Goal: Information Seeking & Learning: Learn about a topic

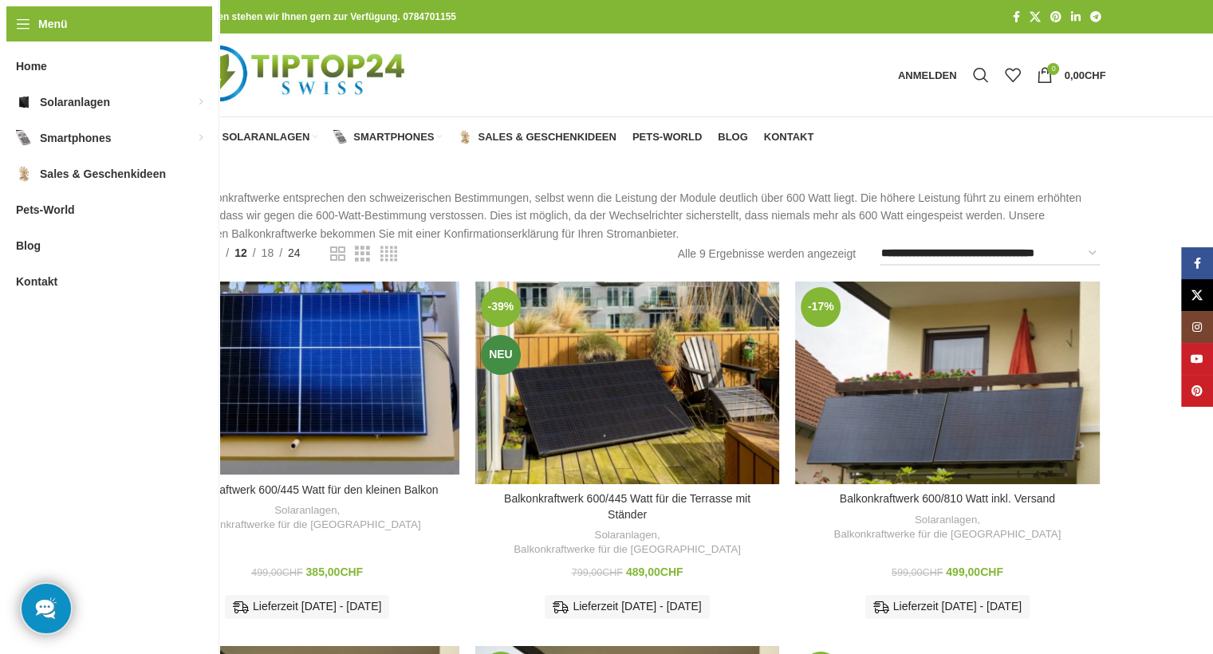
click at [299, 251] on span "24" at bounding box center [294, 252] width 13 height 13
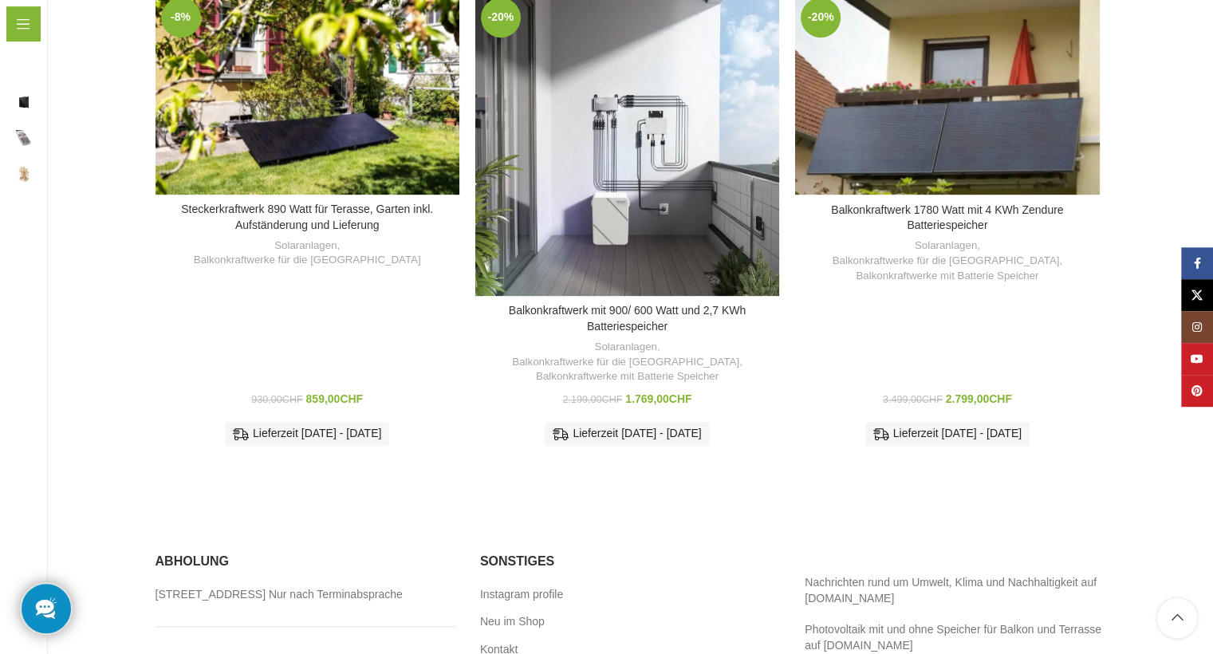
scroll to position [900, 0]
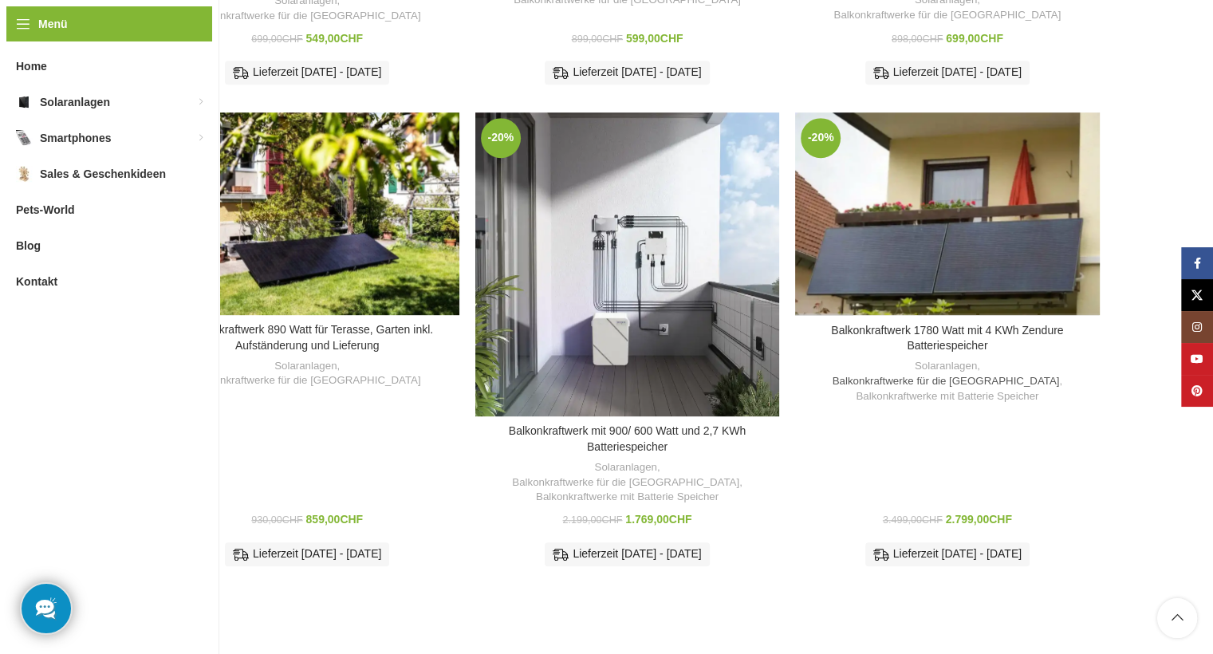
click at [936, 374] on link "Balkonkraftwerke für die [GEOGRAPHIC_DATA]" at bounding box center [946, 381] width 227 height 15
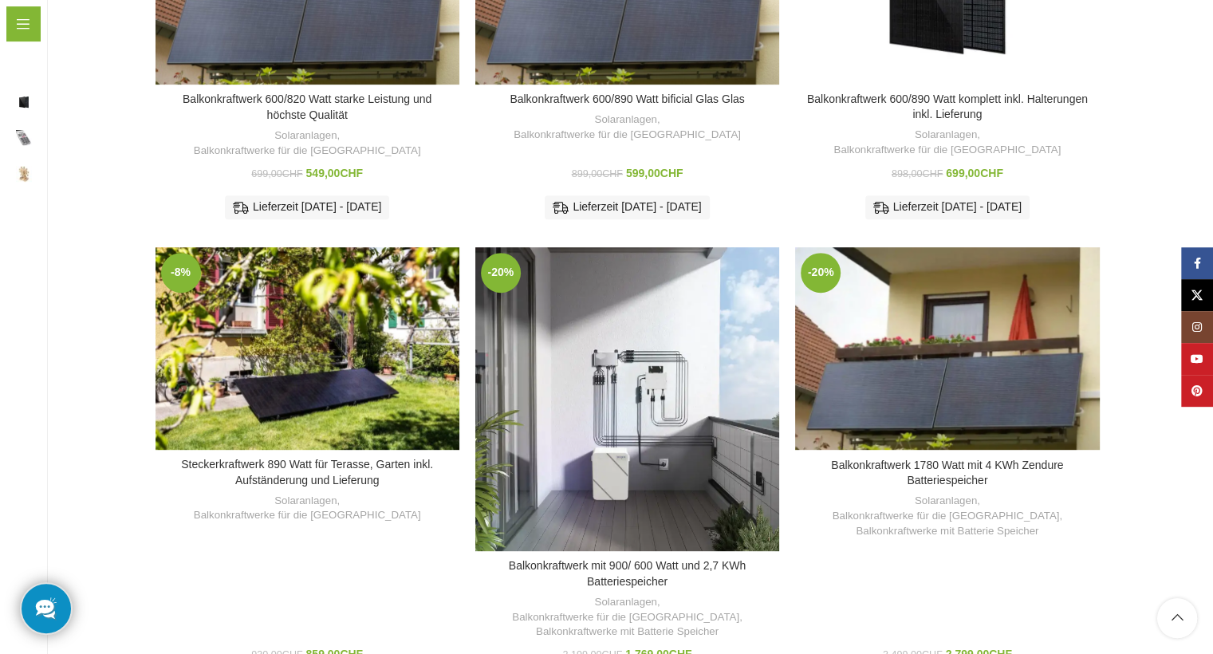
scroll to position [730, 0]
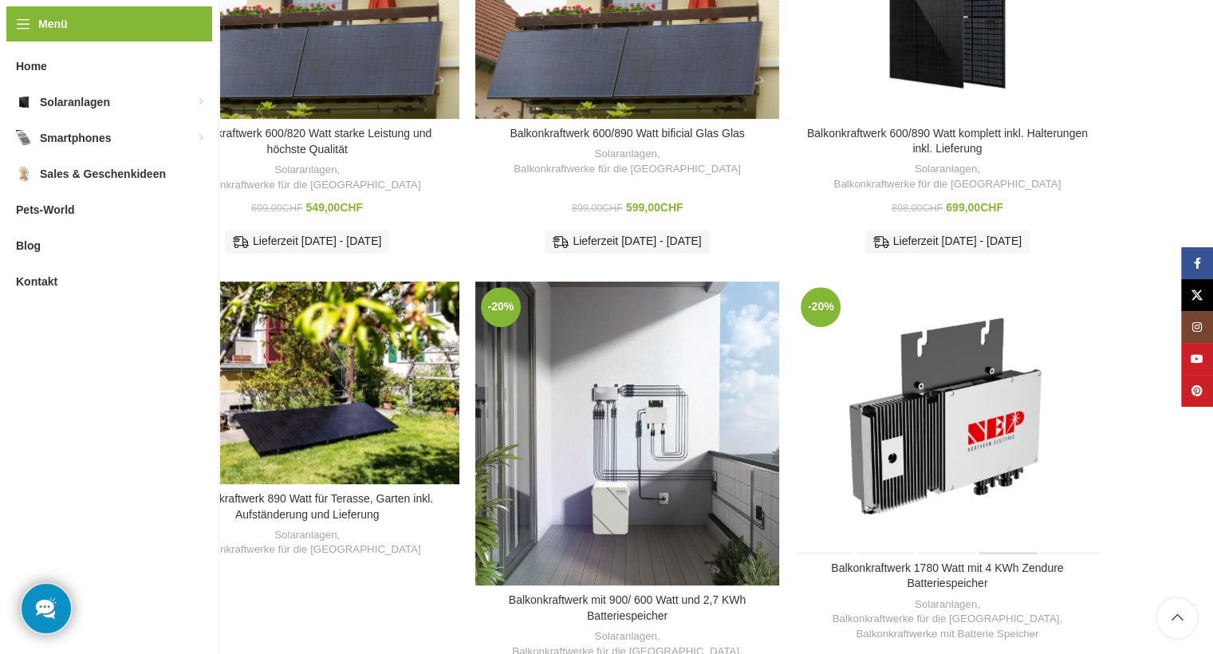
click at [1008, 330] on div "Balkonkraftwerk 1780 Watt mit 4 KWh Zendure Batteriespeicher" at bounding box center [1008, 417] width 61 height 272
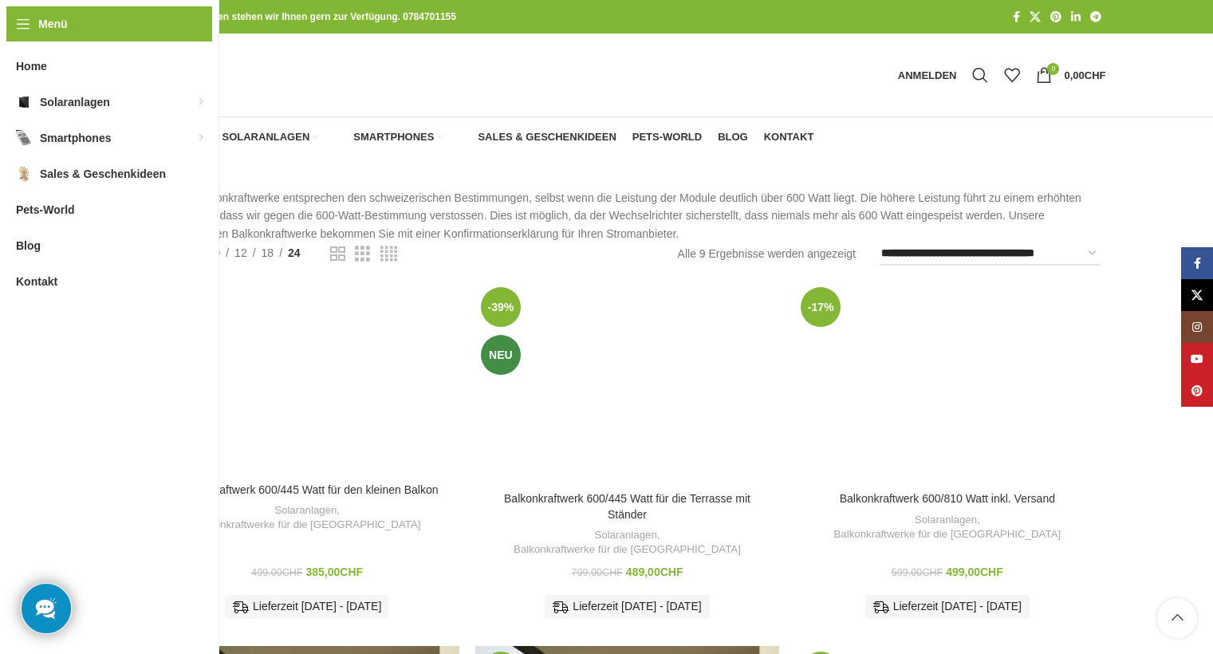
scroll to position [730, 0]
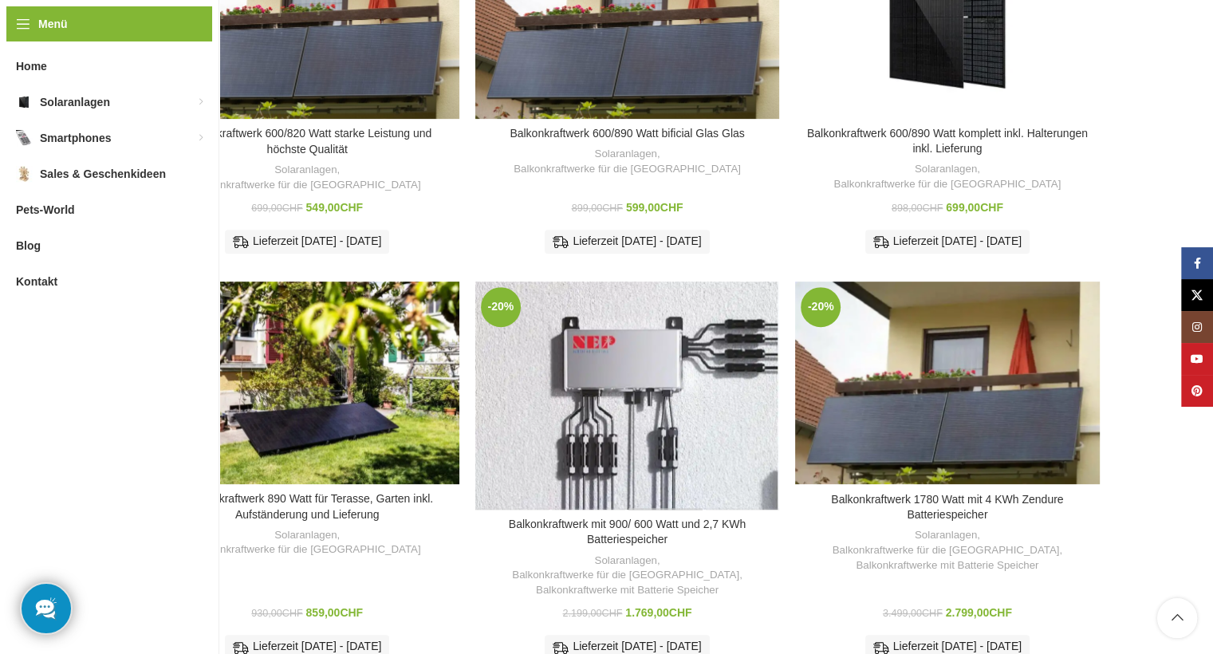
click at [644, 388] on div "Balkonkraftwerk mit 900/ 600 Watt und 2,7 KWh Batteriespeicher" at bounding box center [665, 395] width 76 height 228
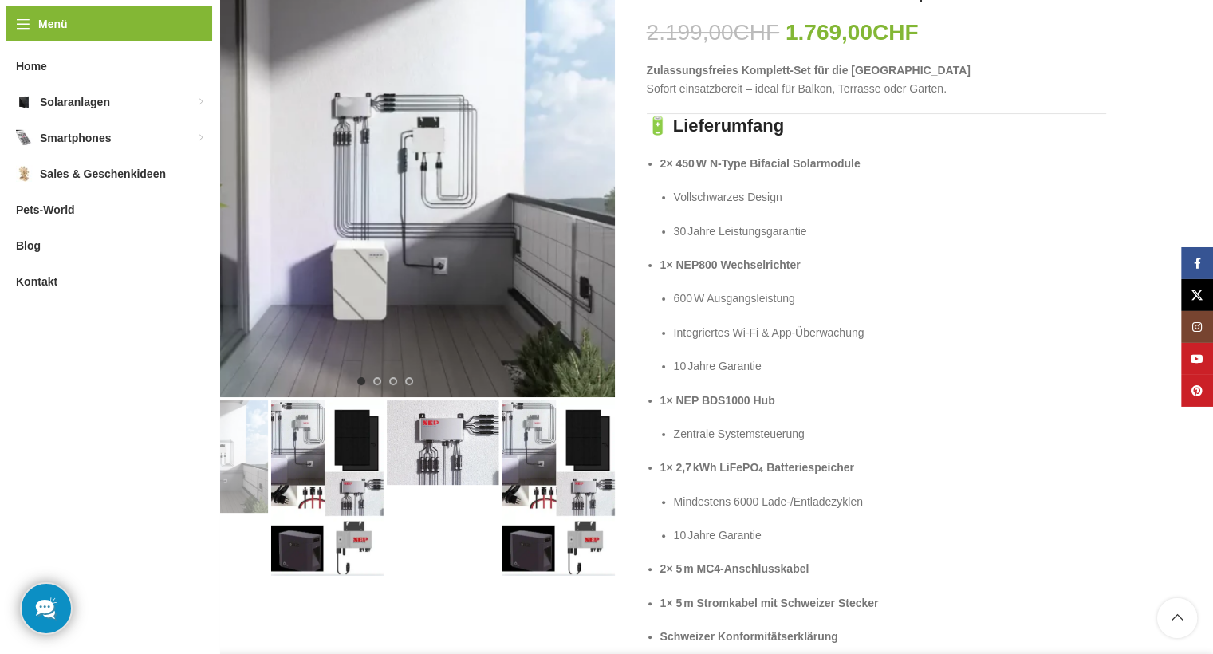
scroll to position [337, 0]
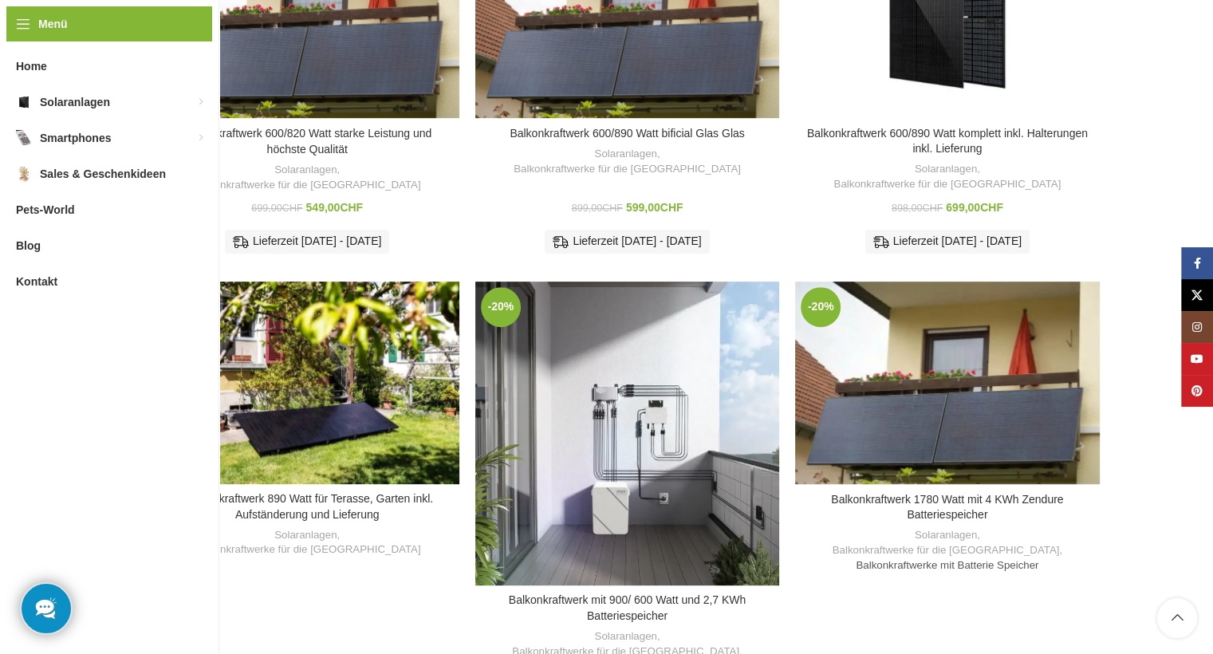
scroll to position [730, 0]
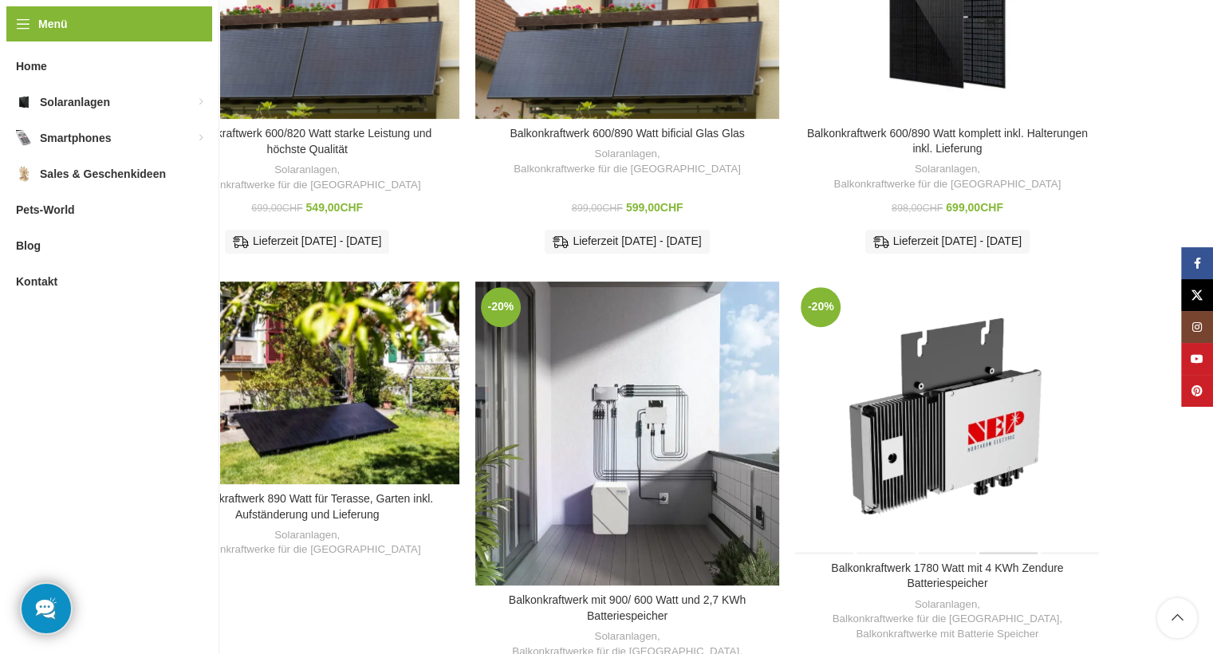
click at [990, 413] on div "Balkonkraftwerk 1780 Watt mit 4 KWh Zendure Batteriespeicher" at bounding box center [1008, 417] width 61 height 272
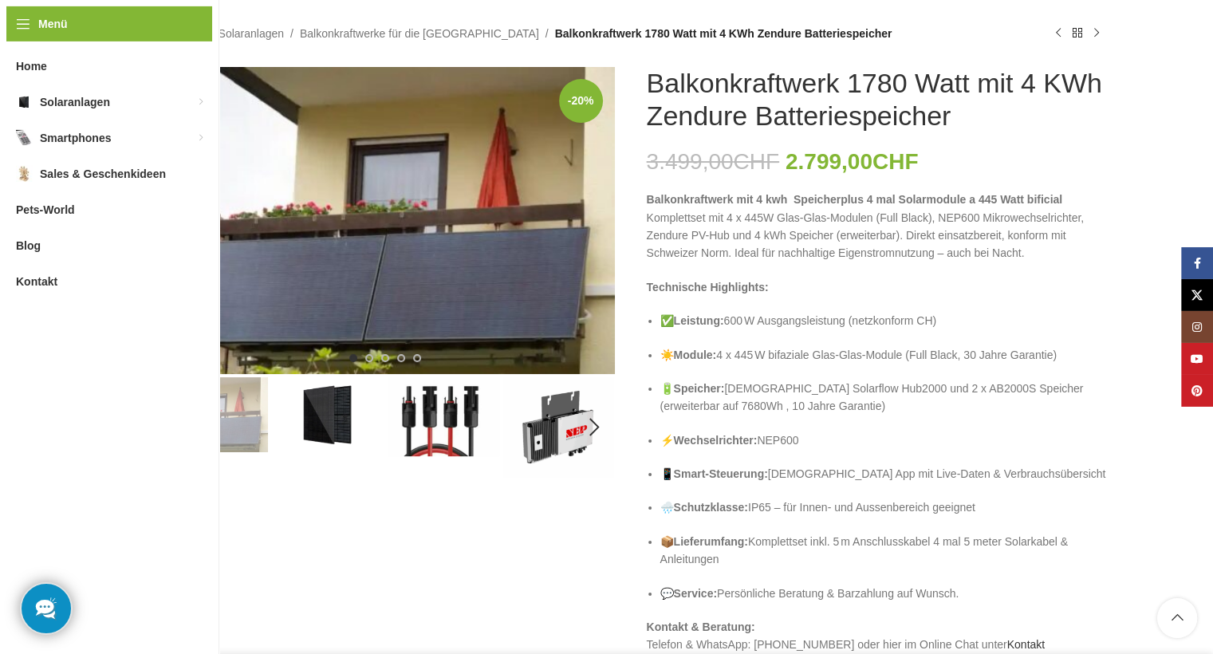
scroll to position [168, 0]
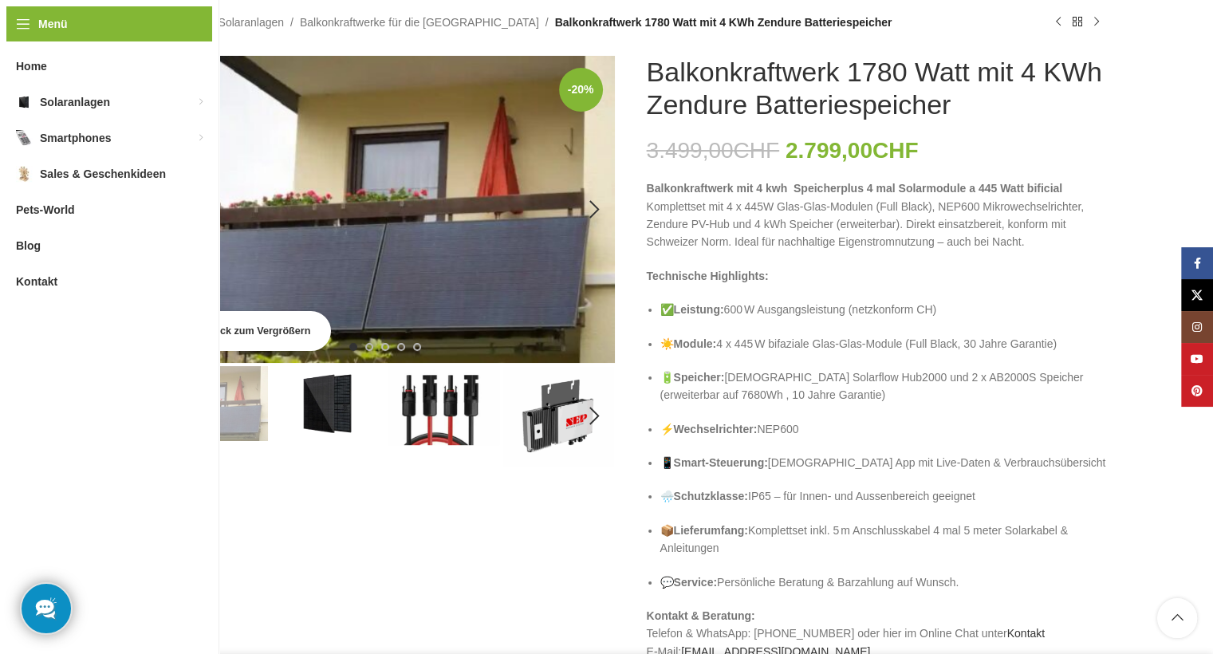
click at [187, 327] on link "Klick zum Vergrößern" at bounding box center [248, 331] width 163 height 40
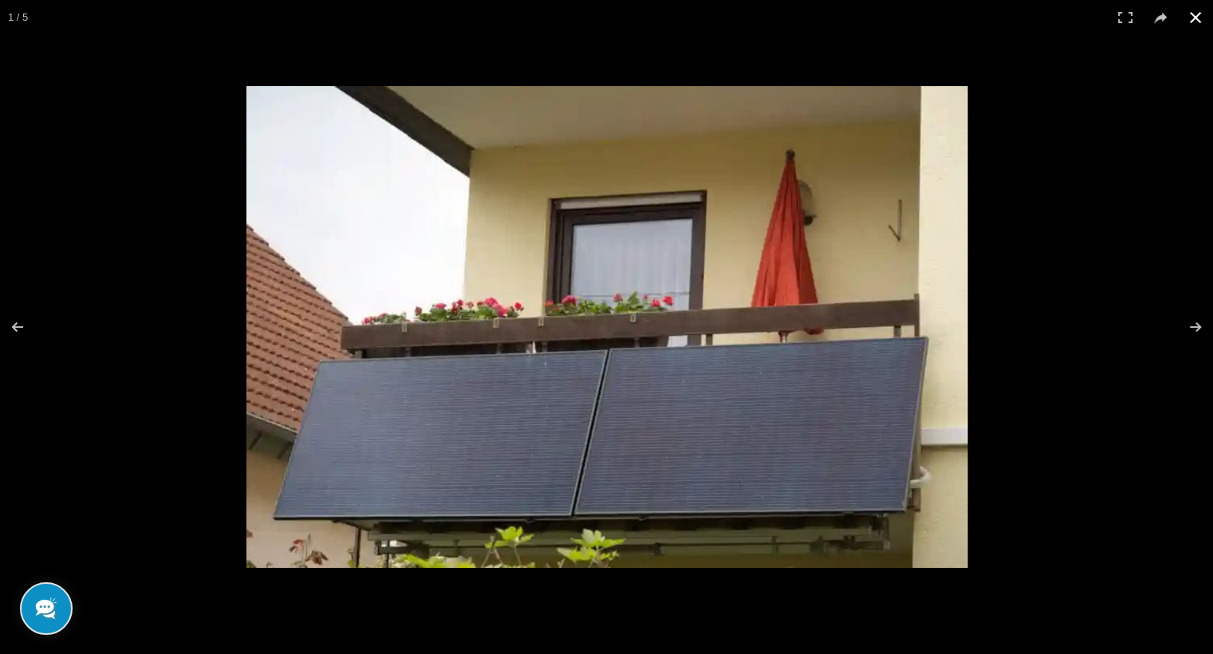
click at [1195, 14] on button at bounding box center [1195, 17] width 35 height 35
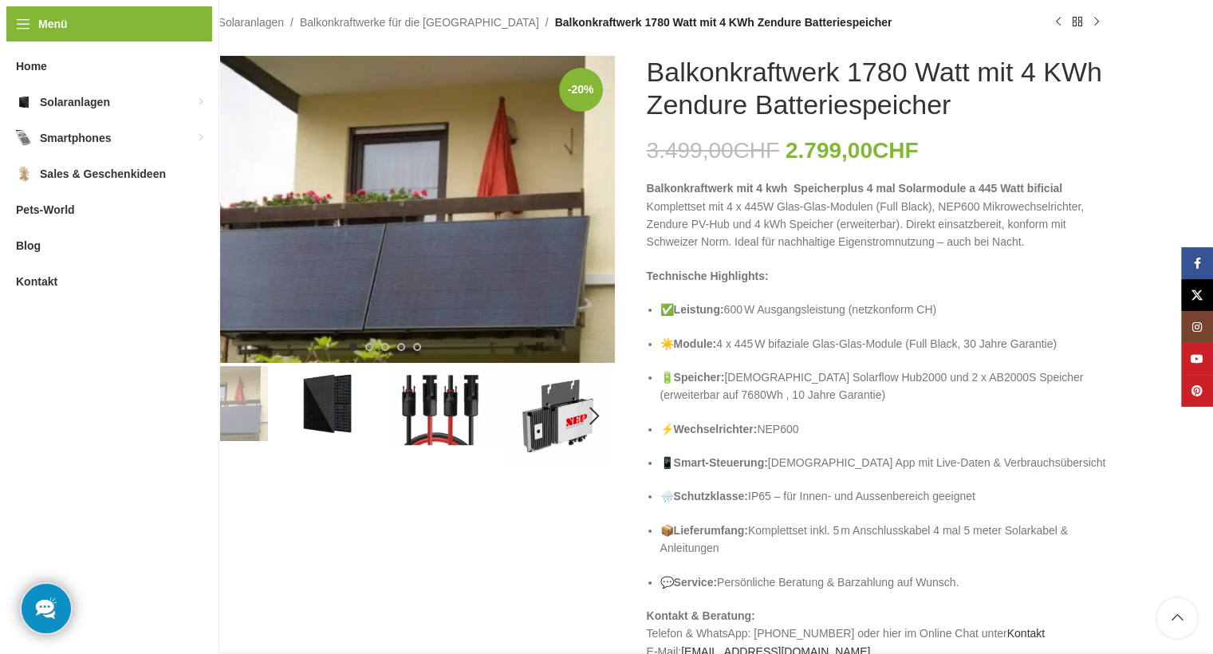
click at [337, 404] on img "2 / 5" at bounding box center [327, 403] width 112 height 75
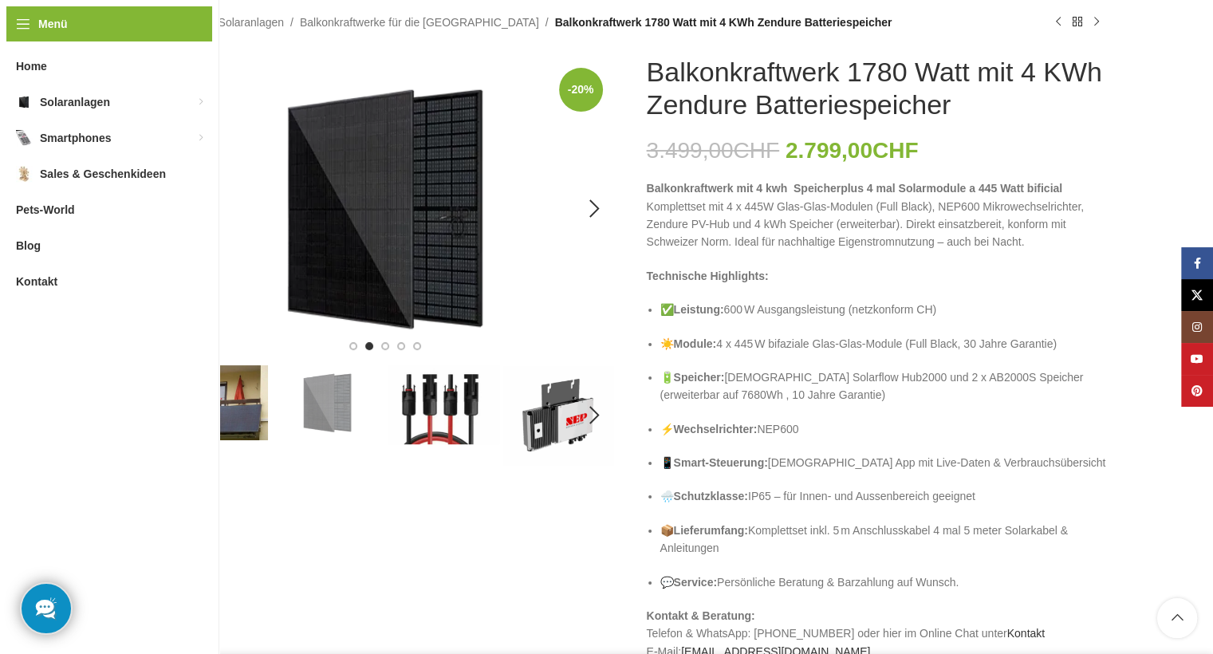
click at [419, 254] on img "2 / 5" at bounding box center [385, 209] width 459 height 306
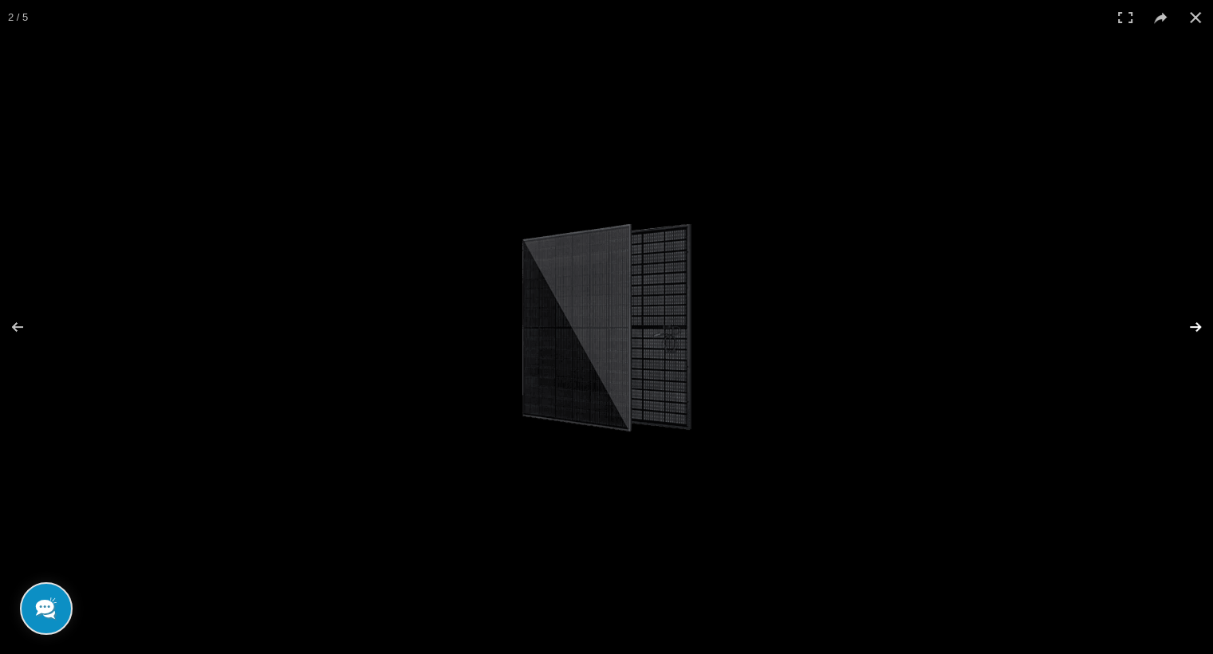
click at [1199, 327] on button at bounding box center [1185, 327] width 56 height 80
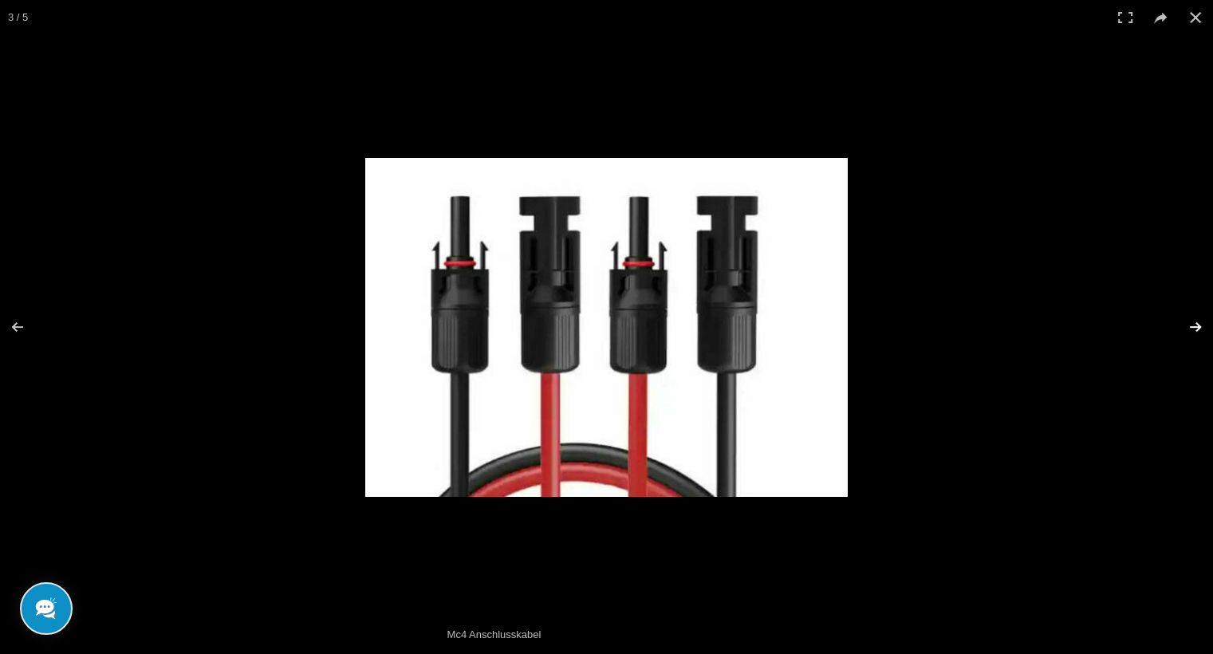
click at [1199, 327] on button at bounding box center [1185, 327] width 56 height 80
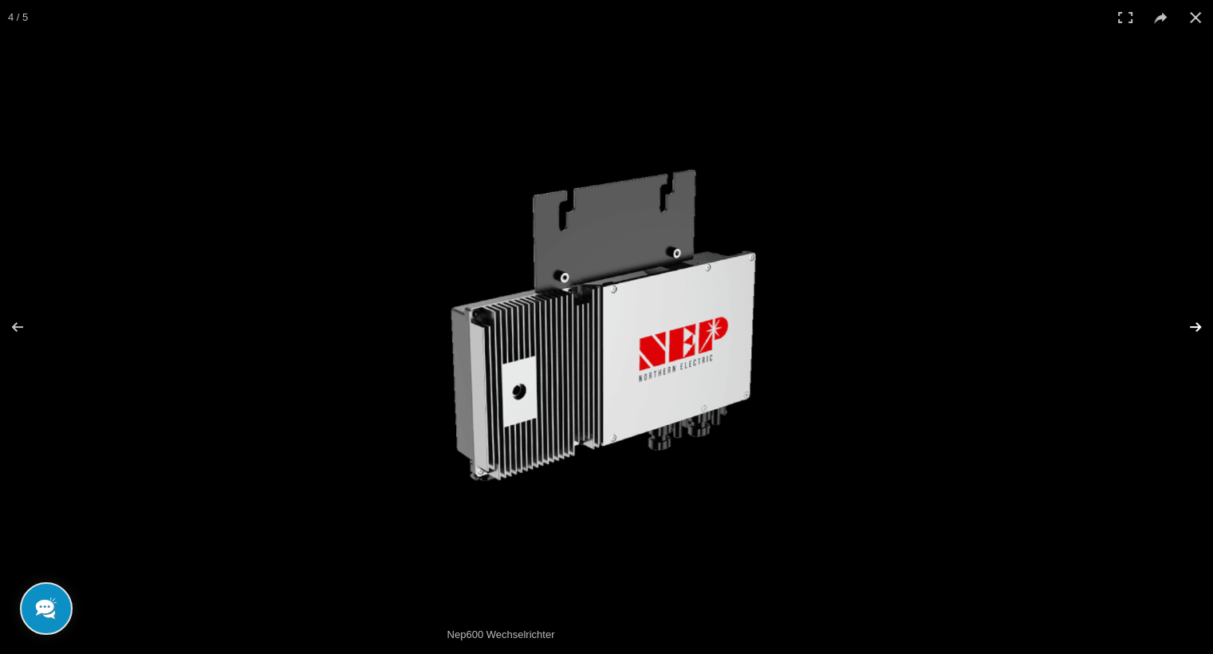
click at [1195, 326] on button at bounding box center [1185, 327] width 56 height 80
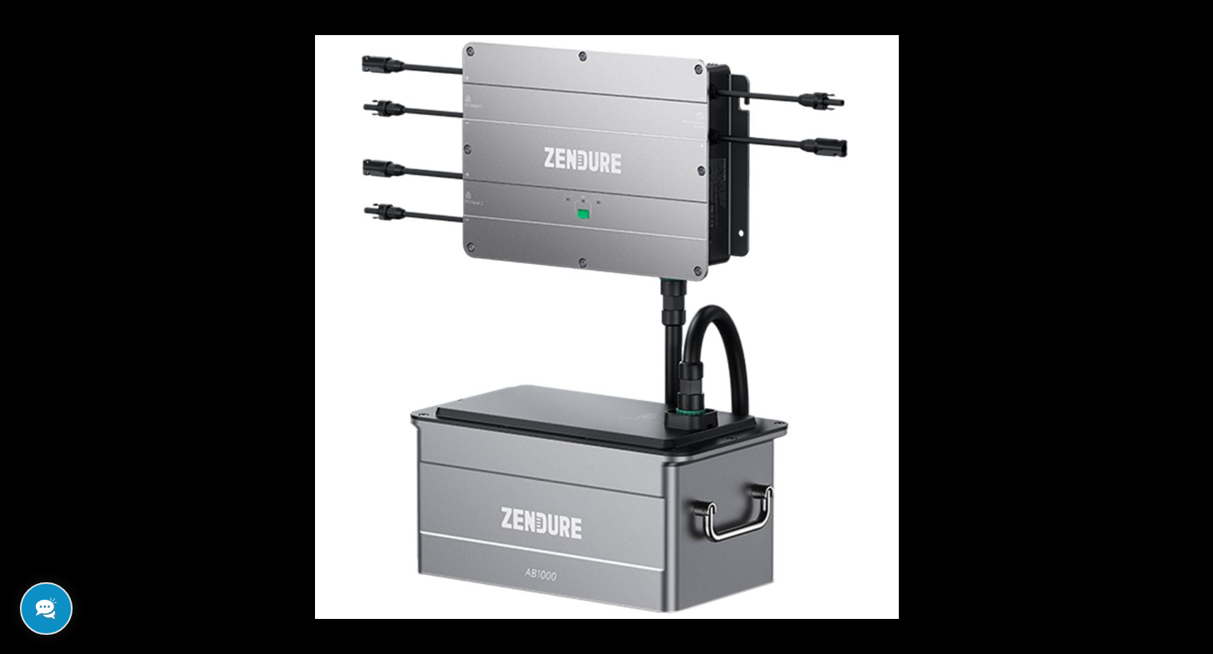
click at [1195, 326] on button at bounding box center [1185, 327] width 56 height 80
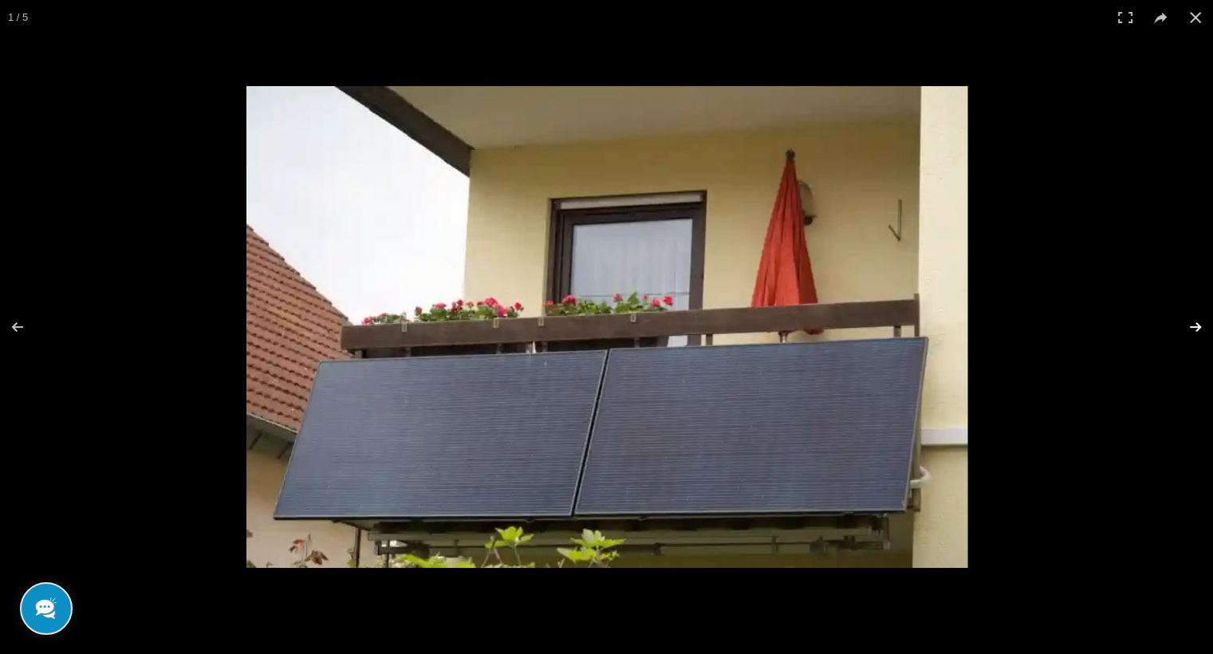
click at [1194, 326] on button at bounding box center [1185, 327] width 56 height 80
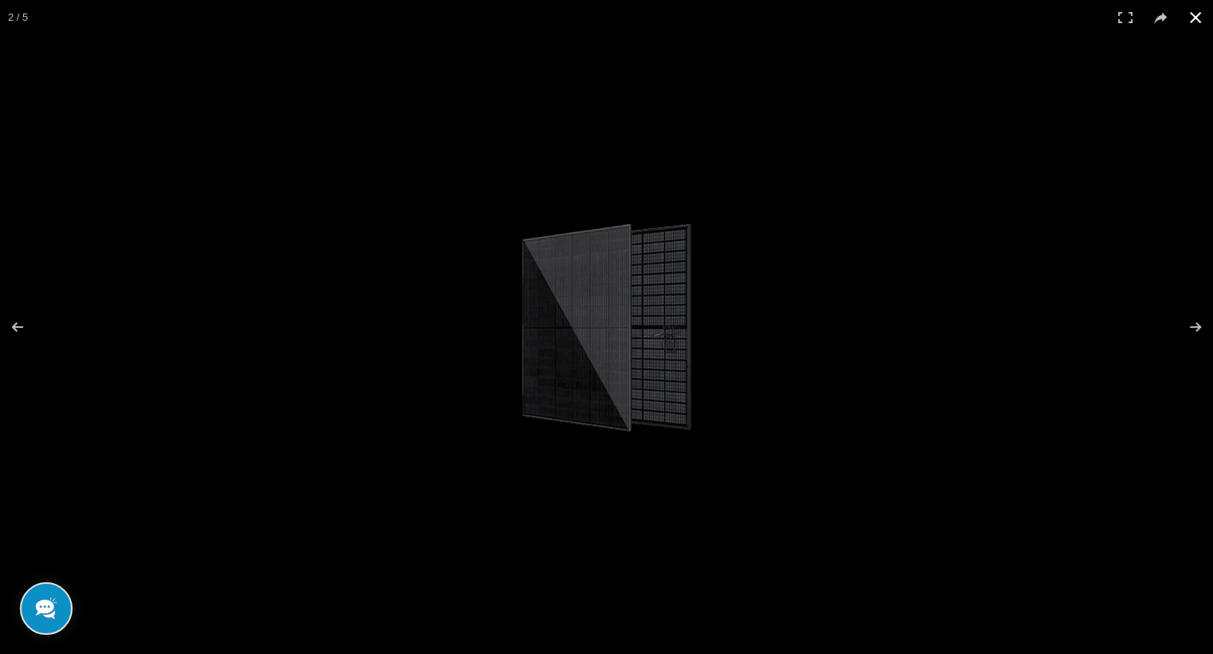
click at [1194, 10] on button at bounding box center [1195, 17] width 35 height 35
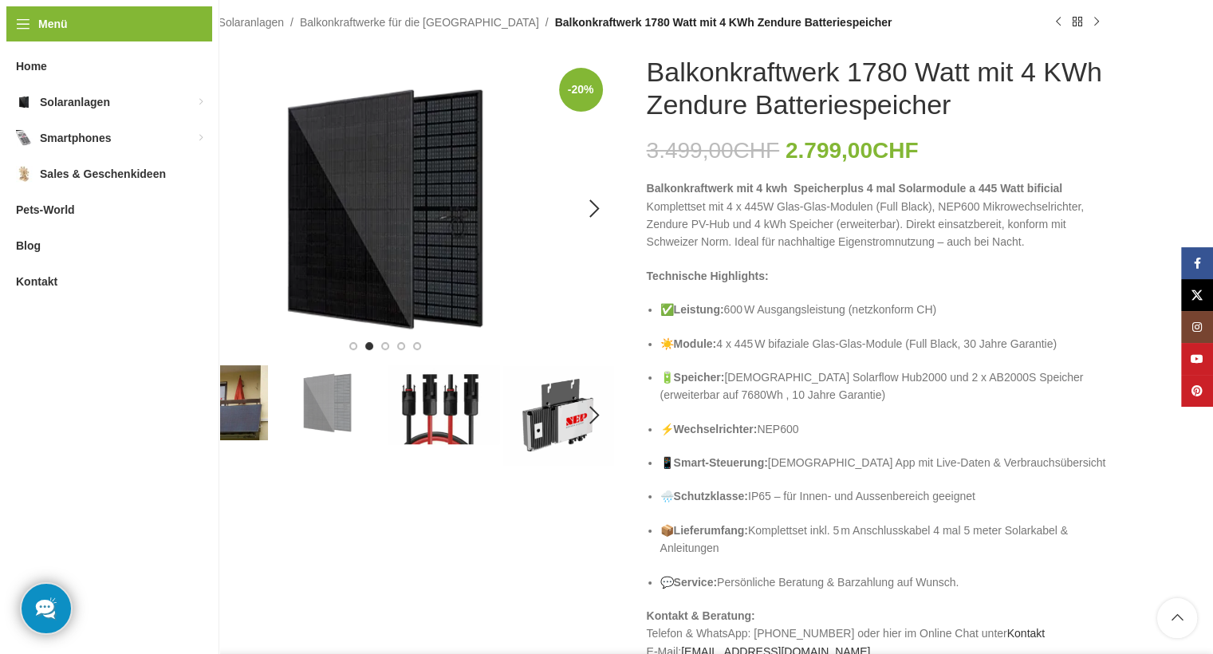
click at [397, 228] on img "2 / 5" at bounding box center [385, 209] width 459 height 306
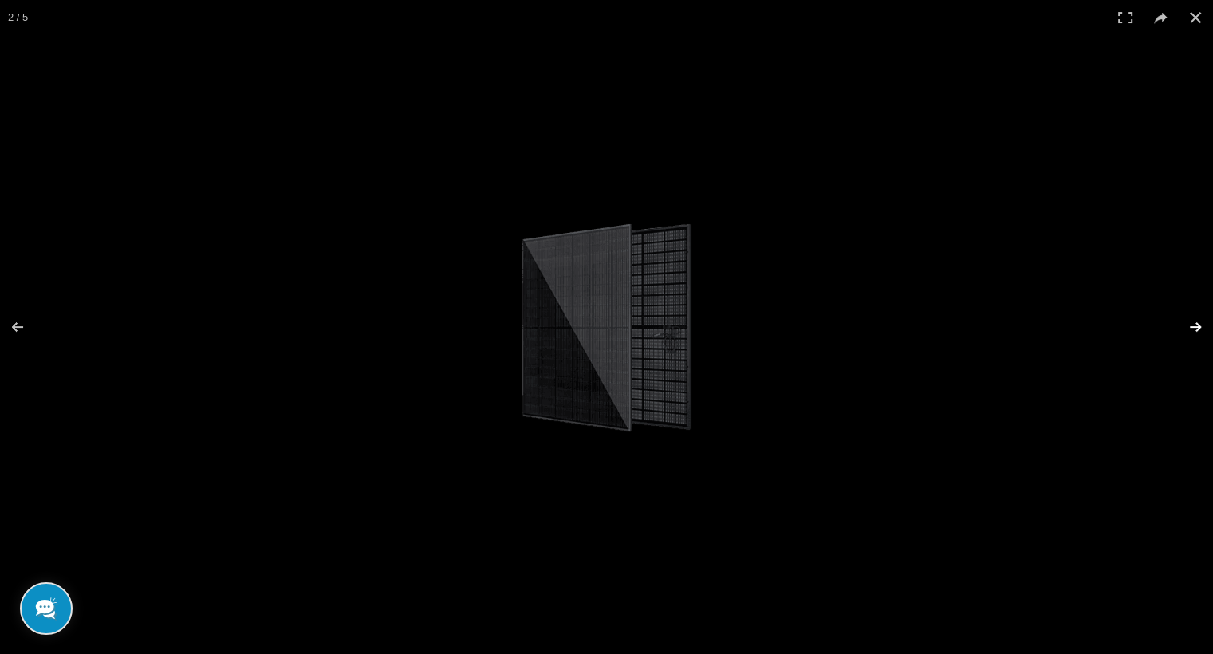
click at [1192, 321] on button at bounding box center [1185, 327] width 56 height 80
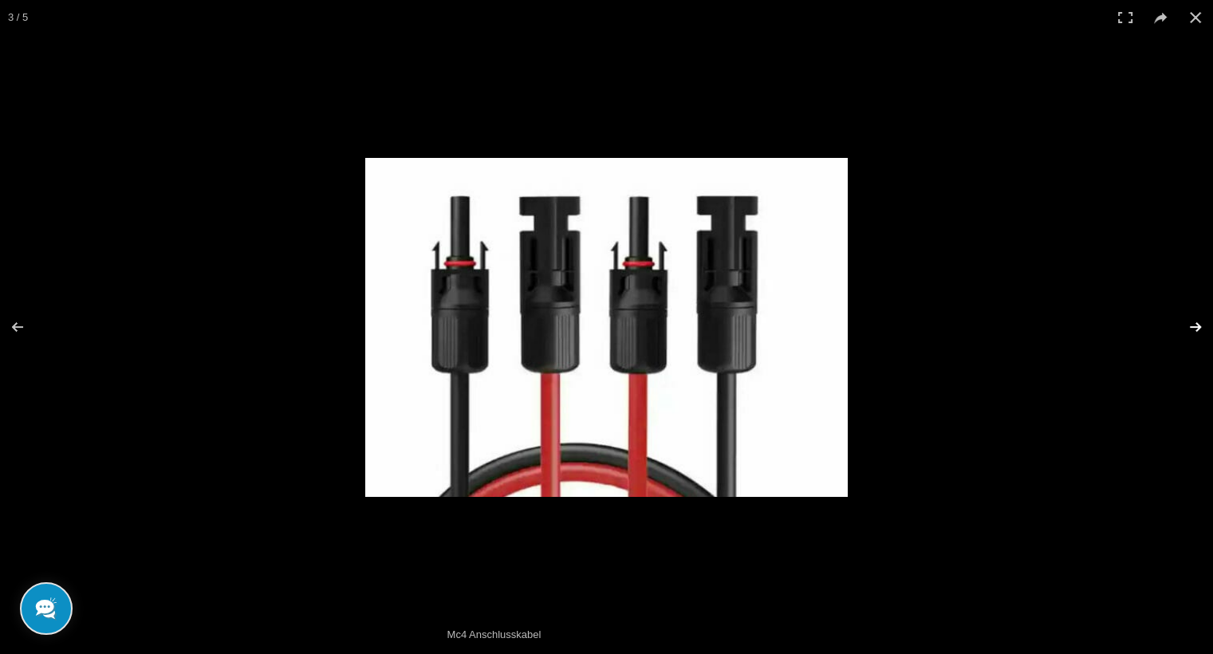
click at [1192, 321] on button at bounding box center [1185, 327] width 56 height 80
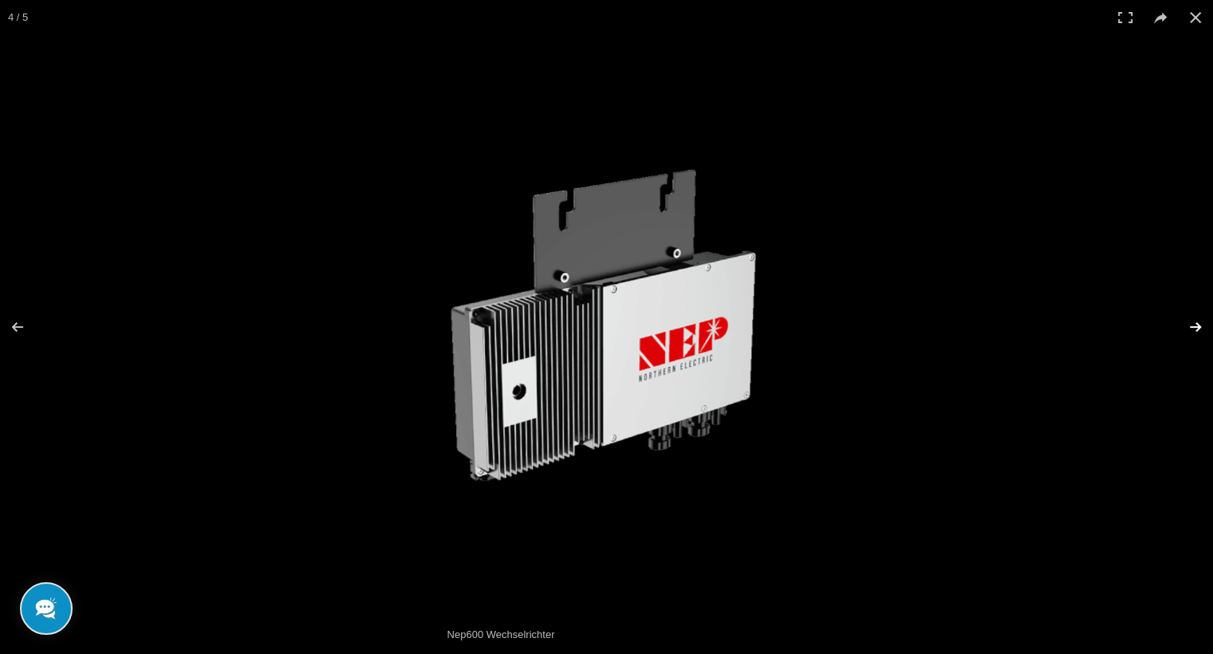
click at [1192, 321] on button at bounding box center [1185, 327] width 56 height 80
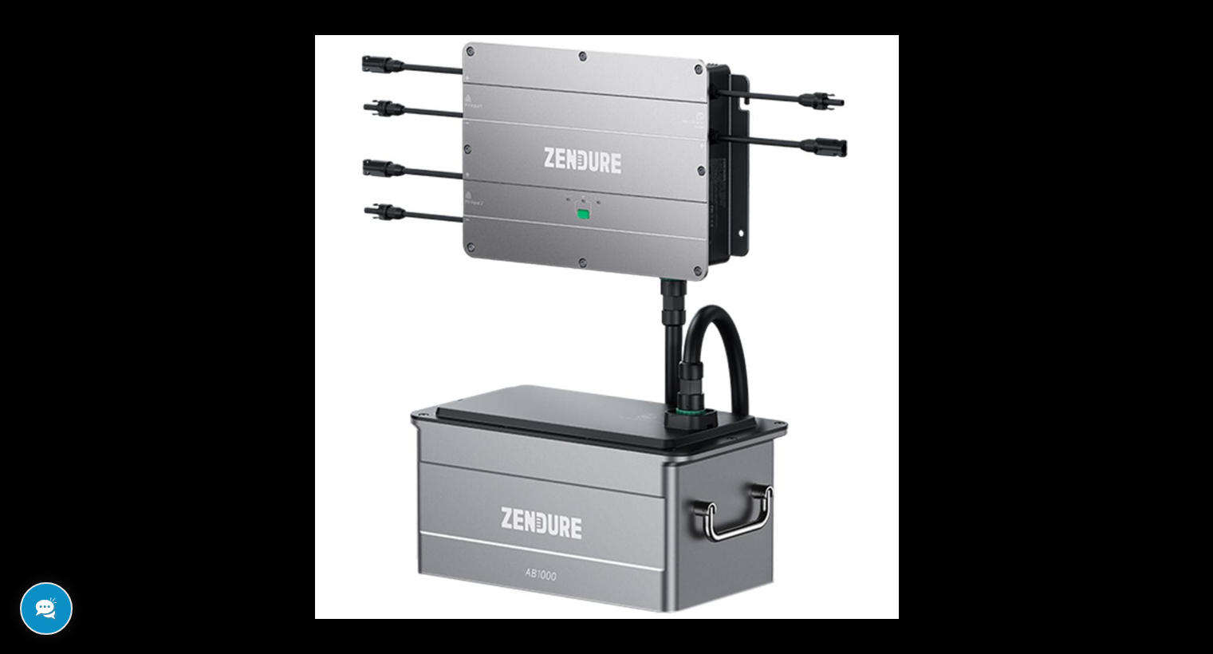
click at [1192, 321] on button at bounding box center [1185, 327] width 56 height 80
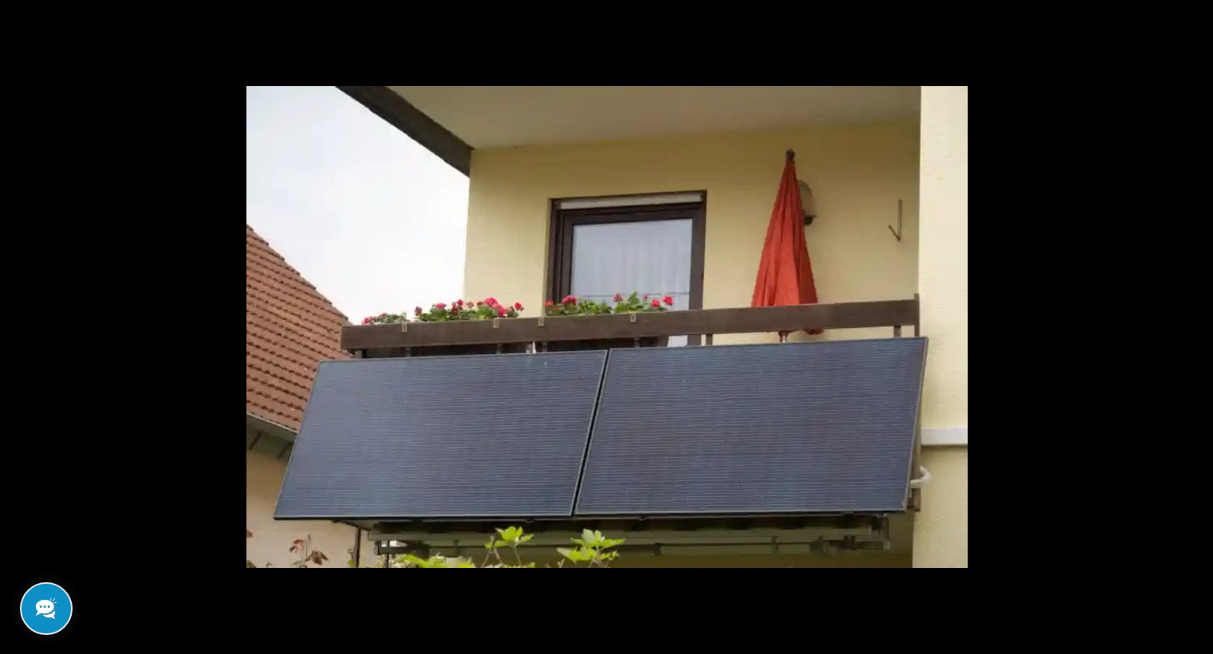
click at [1192, 321] on button at bounding box center [1185, 327] width 56 height 80
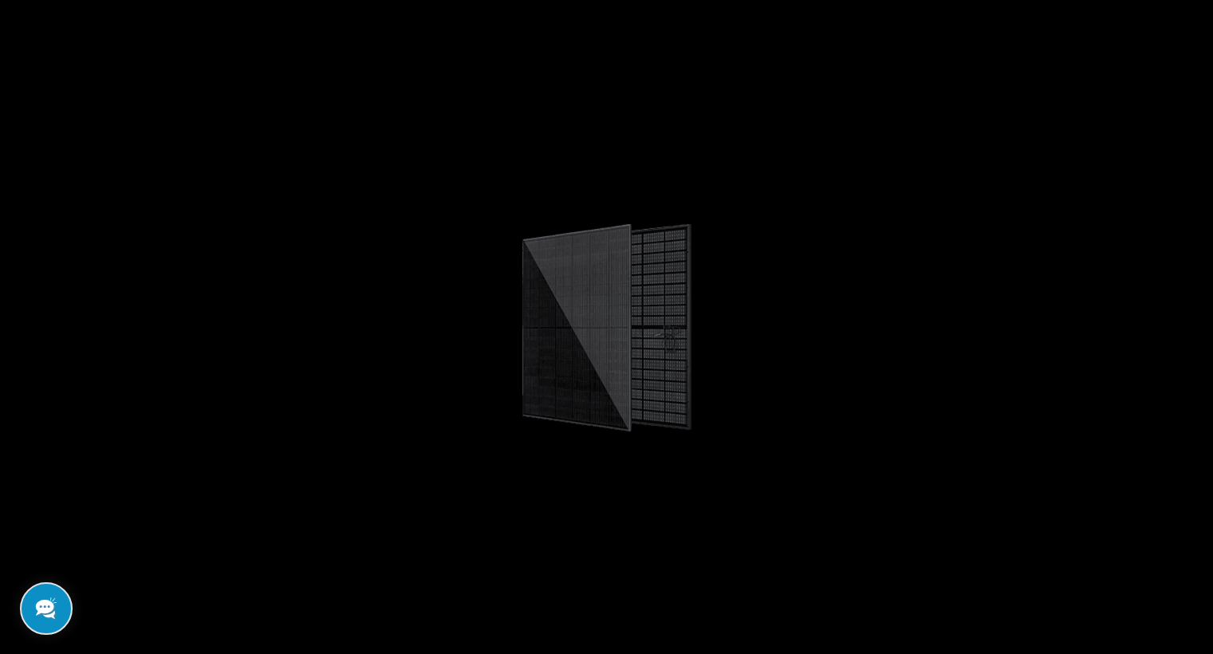
click at [1192, 321] on button at bounding box center [1185, 327] width 56 height 80
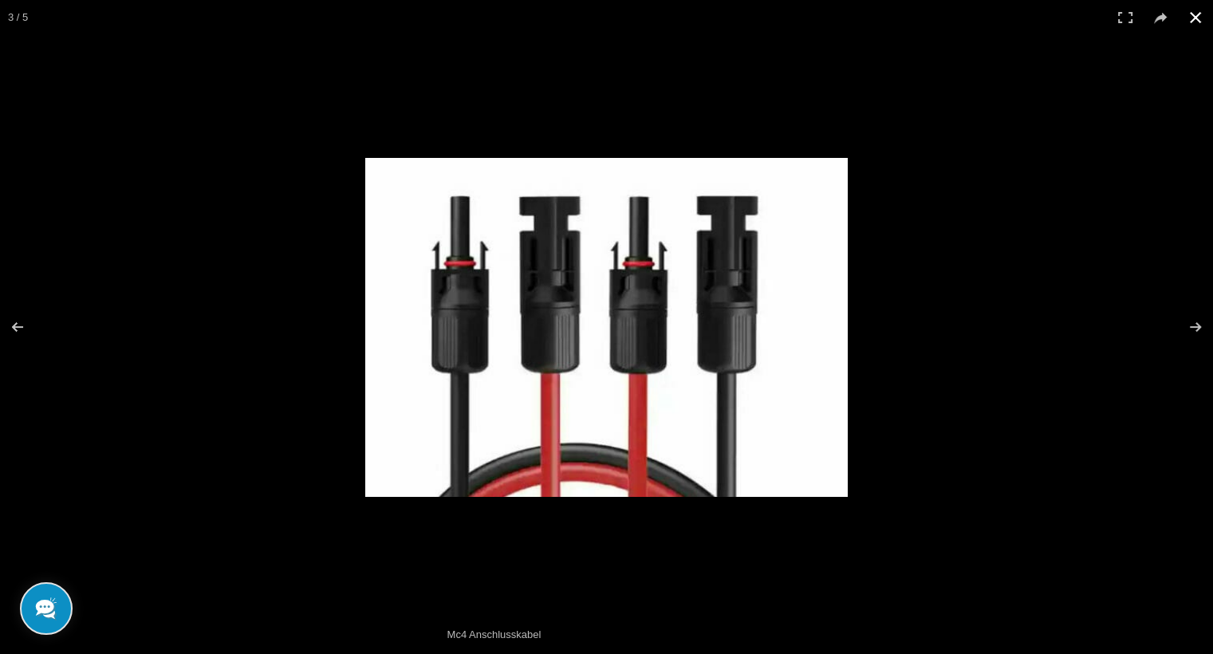
click at [722, 120] on div at bounding box center [606, 327] width 1213 height 654
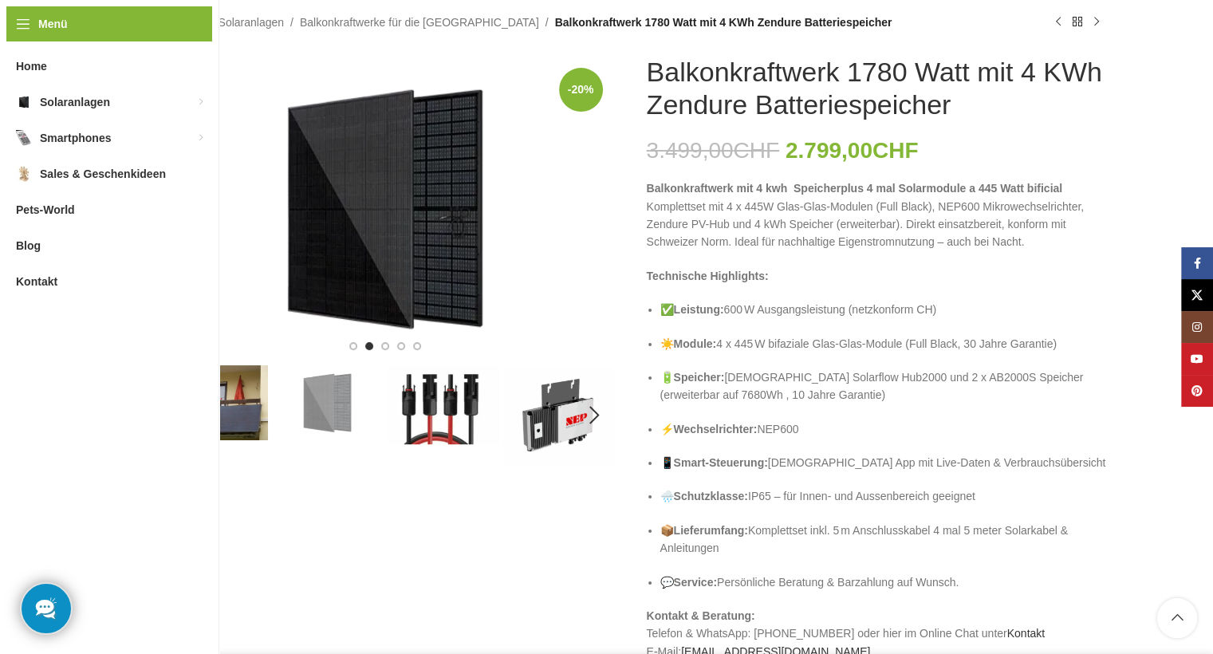
click at [222, 419] on img "1 / 5" at bounding box center [212, 402] width 112 height 75
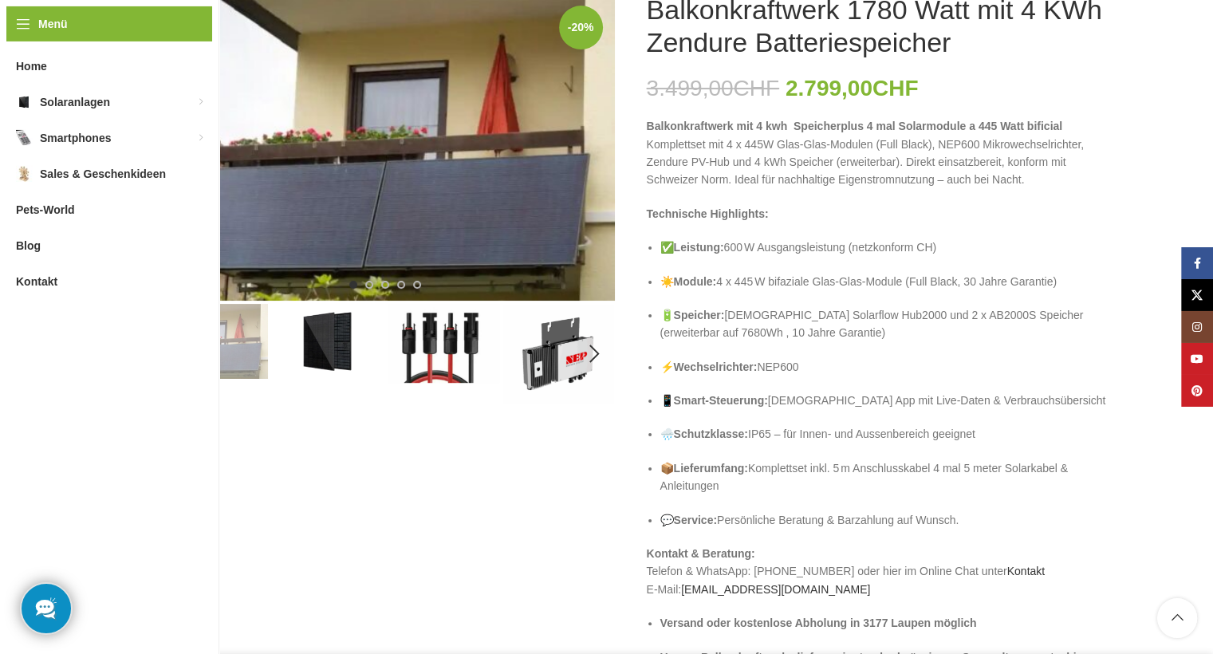
scroll to position [0, 0]
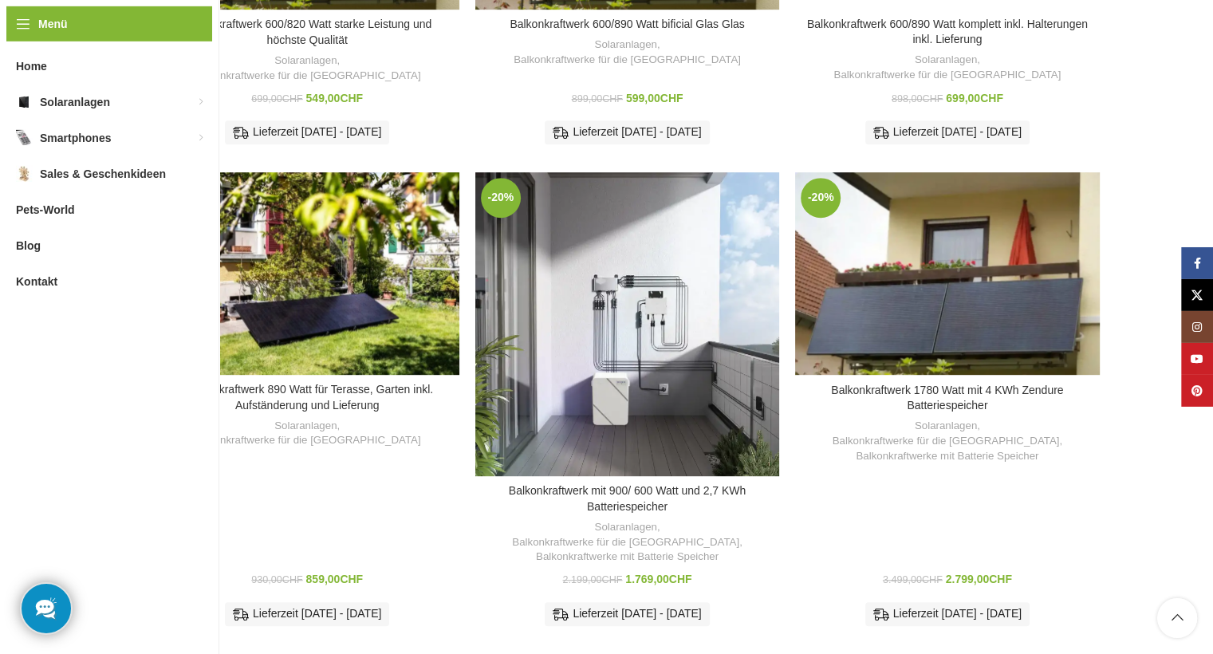
scroll to position [1010, 0]
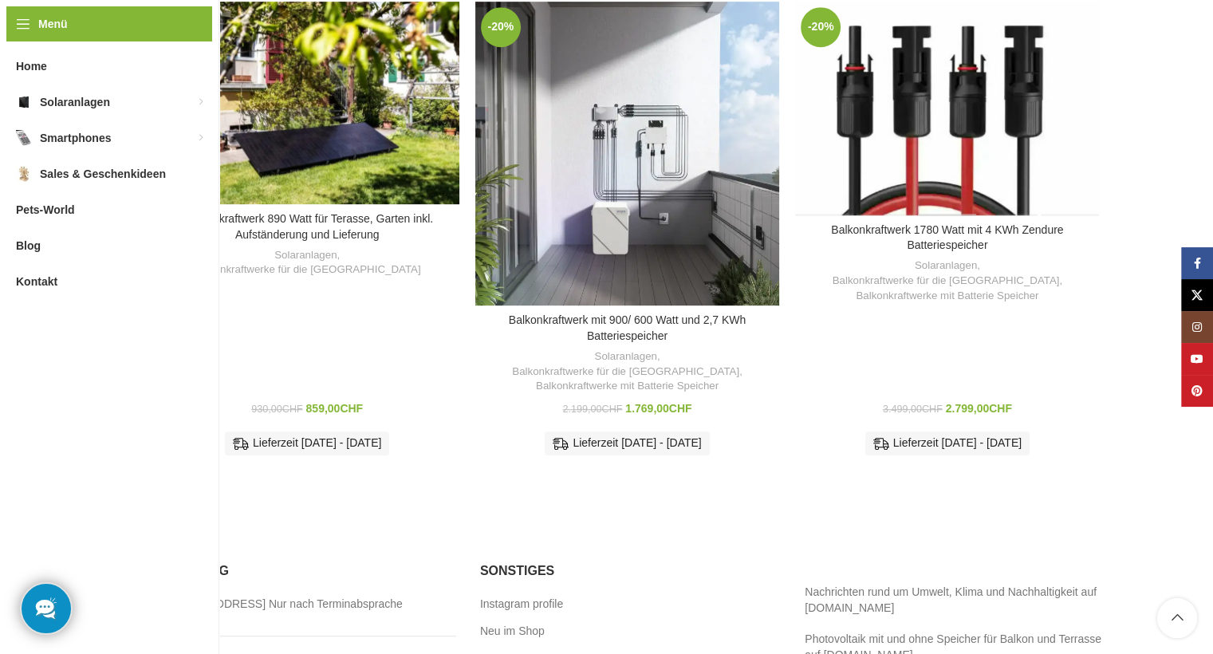
click at [941, 113] on div "Balkonkraftwerk 1780 Watt mit 4 KWh Zendure Batteriespeicher" at bounding box center [947, 109] width 61 height 214
